Goal: Participate in discussion: Engage in conversation with other users on a specific topic

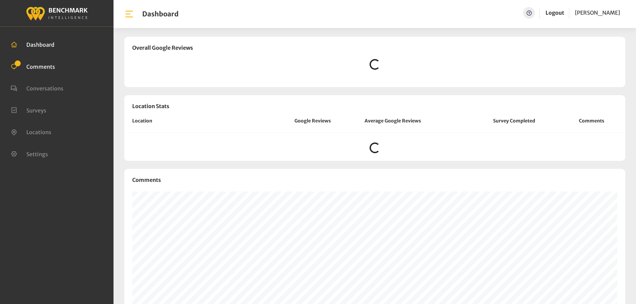
click at [44, 69] on span "Comments" at bounding box center [40, 66] width 29 height 7
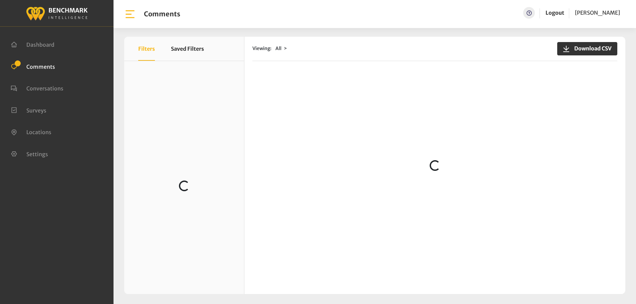
click at [24, 67] on link "Comments" at bounding box center [33, 66] width 44 height 7
